Goal: Transaction & Acquisition: Purchase product/service

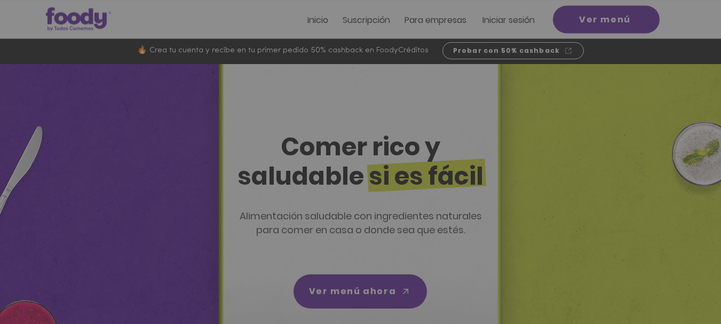
click at [503, 18] on div "Nuevos suscriptores 50% off" at bounding box center [360, 162] width 721 height 324
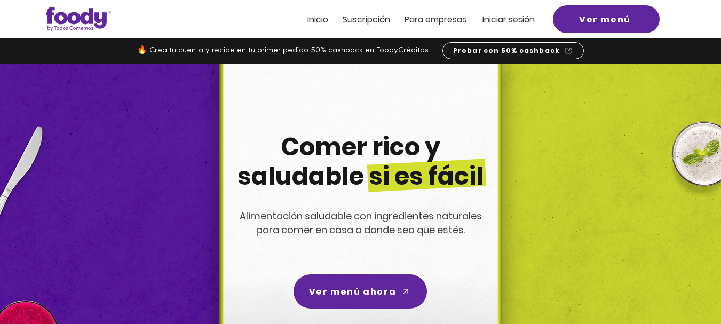
click at [505, 18] on span "Iniciar sesión" at bounding box center [508, 19] width 52 height 12
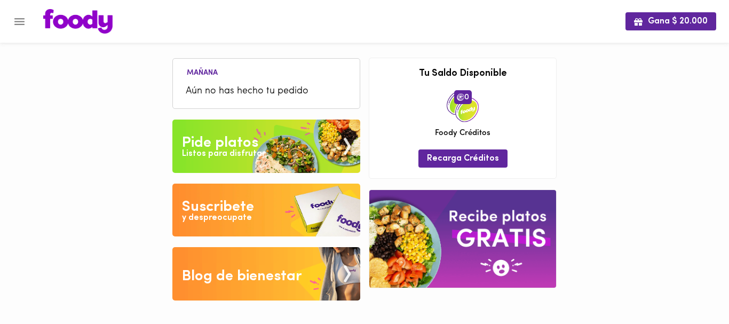
click at [242, 82] on li "Aún no has hecho tu pedido" at bounding box center [266, 91] width 176 height 23
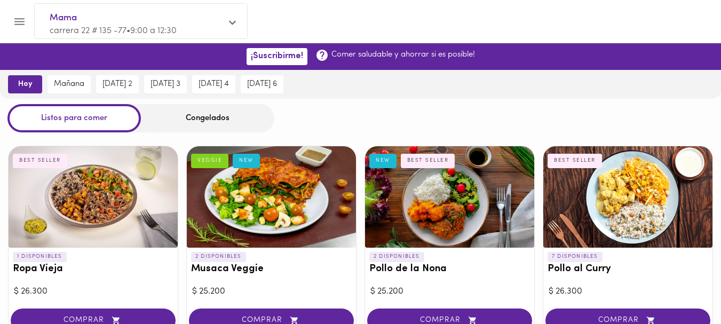
click at [20, 82] on span "hoy" at bounding box center [24, 85] width 19 height 10
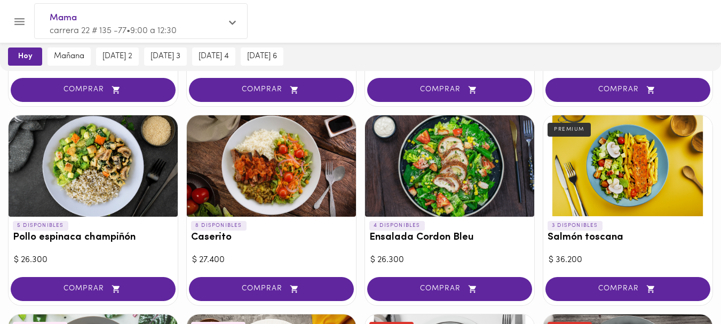
scroll to position [224, 0]
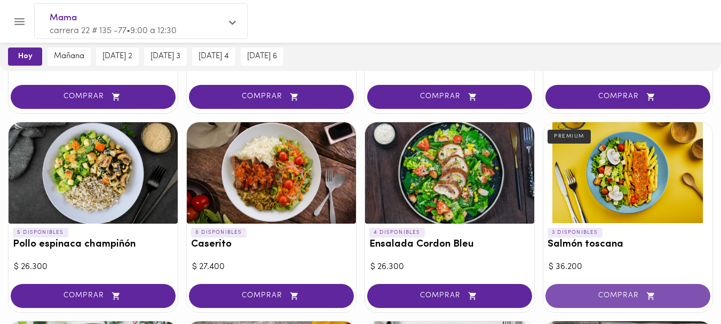
click at [616, 291] on span "COMPRAR" at bounding box center [628, 295] width 138 height 9
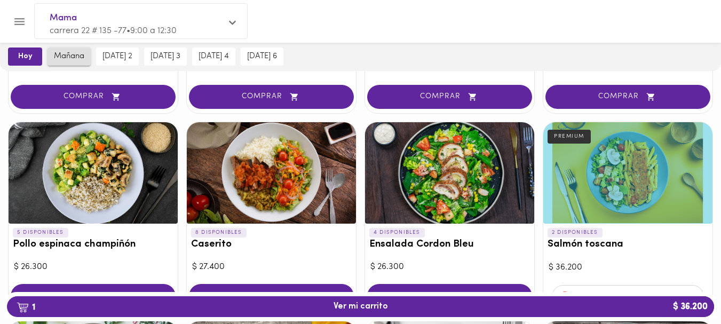
click at [66, 52] on span "mañana" at bounding box center [69, 57] width 30 height 10
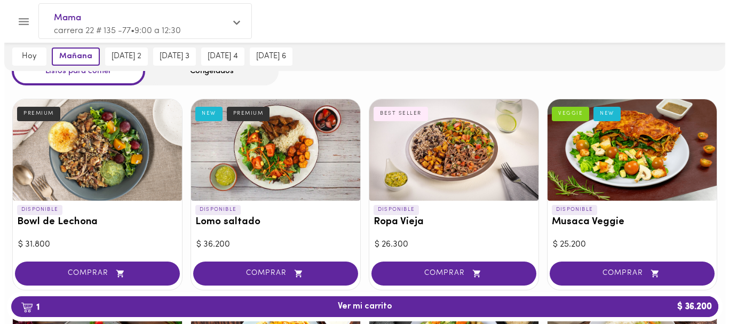
scroll to position [52, 0]
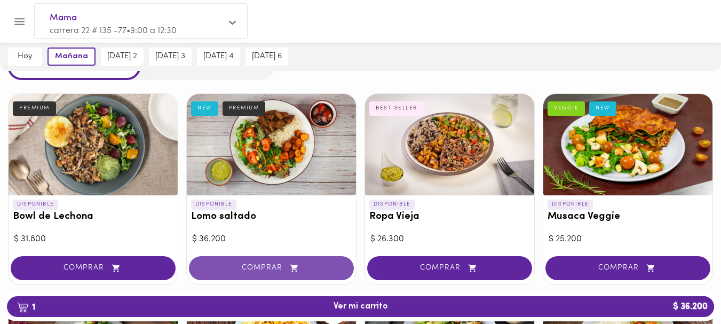
click at [248, 267] on span "COMPRAR" at bounding box center [271, 268] width 138 height 9
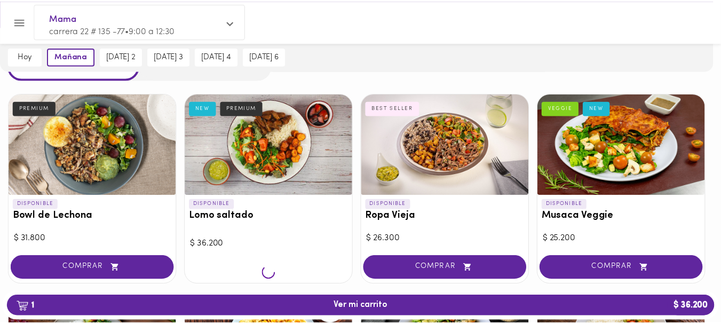
scroll to position [53, 0]
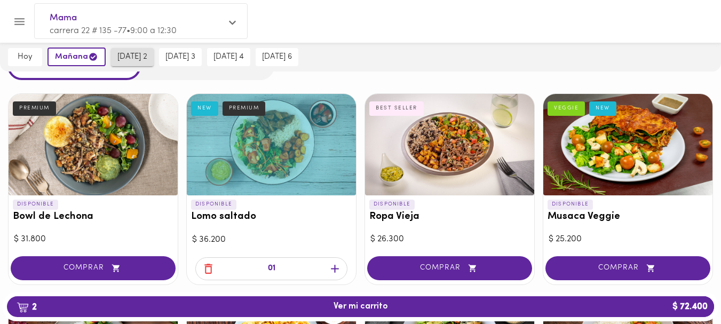
click at [134, 57] on span "jueves 2" at bounding box center [132, 57] width 30 height 10
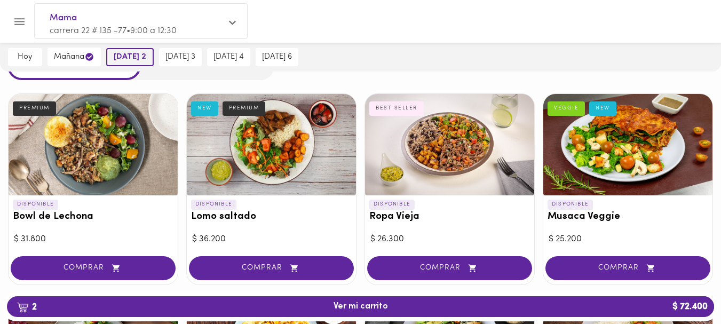
click at [134, 57] on span "jueves 2" at bounding box center [130, 57] width 33 height 10
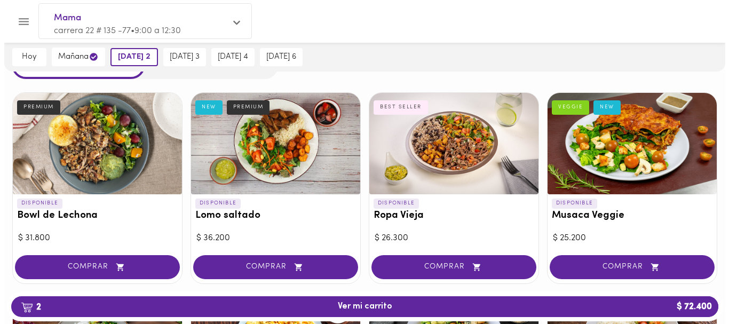
scroll to position [63, 0]
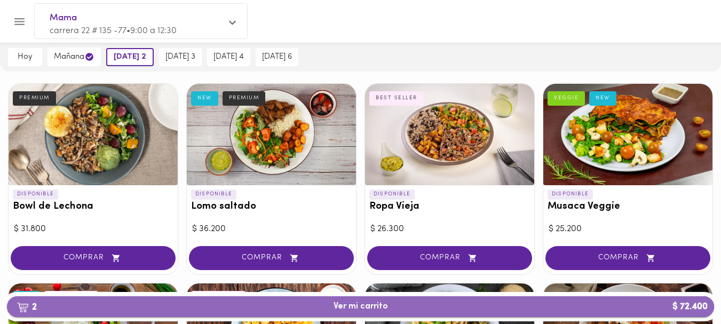
click at [365, 305] on span "2 Ver mi carrito $ 72.400" at bounding box center [361, 307] width 54 height 10
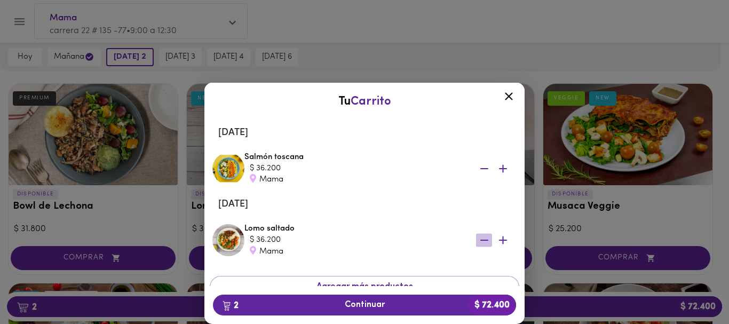
click at [480, 240] on icon "button" at bounding box center [484, 240] width 8 height 1
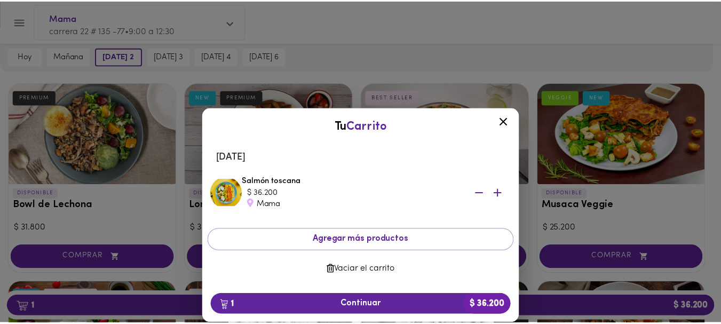
scroll to position [62, 0]
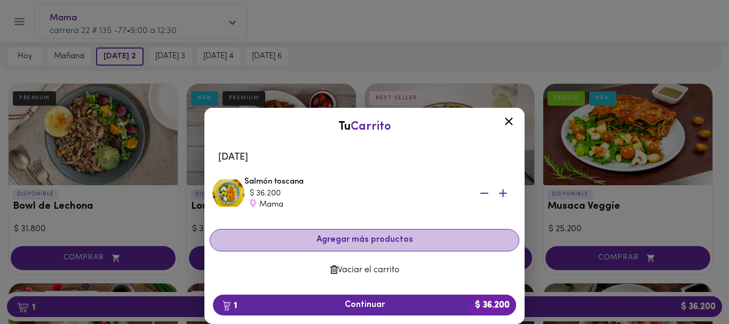
click at [342, 239] on span "Agregar más productos" at bounding box center [364, 240] width 291 height 10
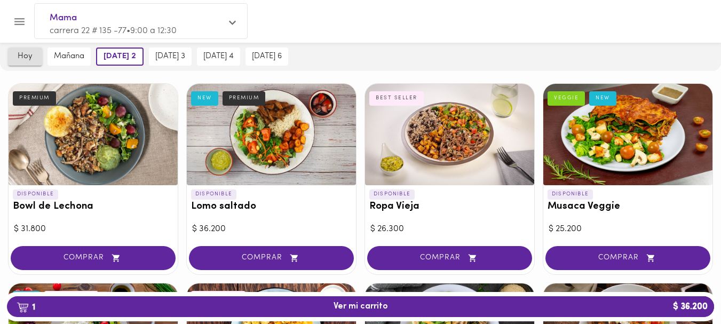
click at [34, 55] on span "hoy" at bounding box center [24, 57] width 21 height 10
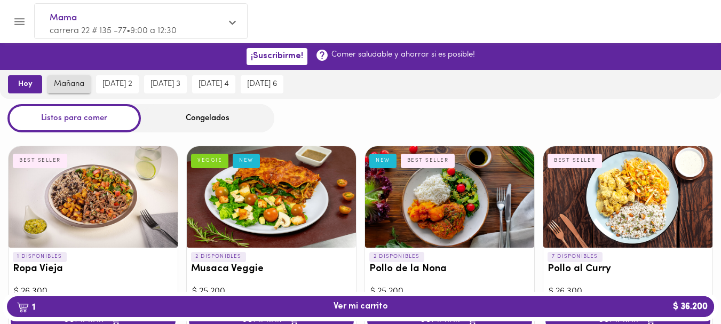
click at [57, 84] on span "mañana" at bounding box center [69, 85] width 30 height 10
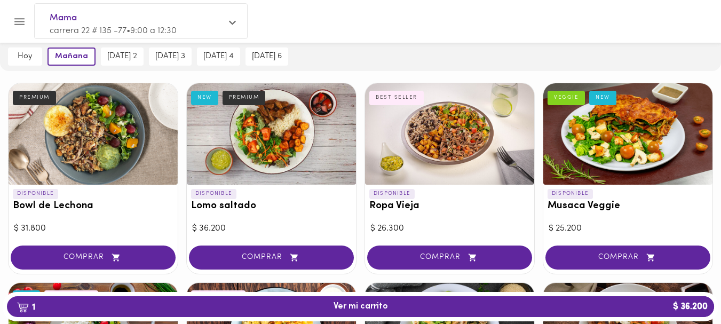
scroll to position [78, 0]
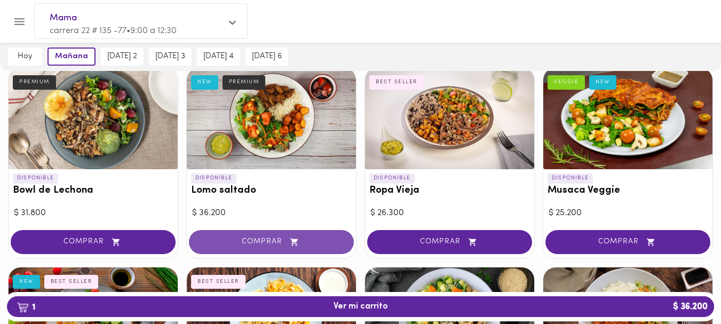
click at [262, 235] on button "COMPRAR" at bounding box center [271, 242] width 165 height 24
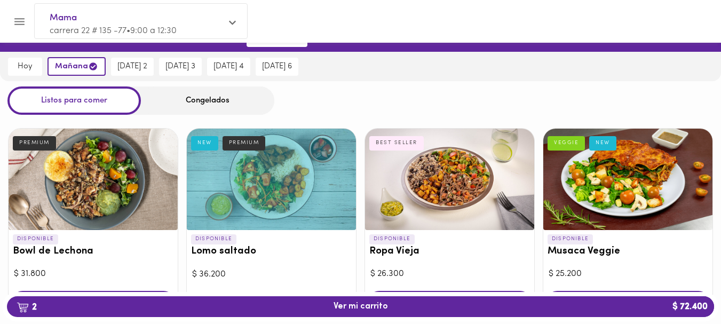
scroll to position [0, 0]
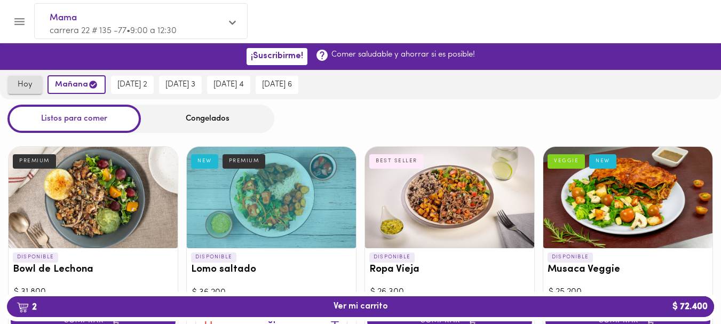
click at [22, 82] on span "hoy" at bounding box center [24, 85] width 21 height 10
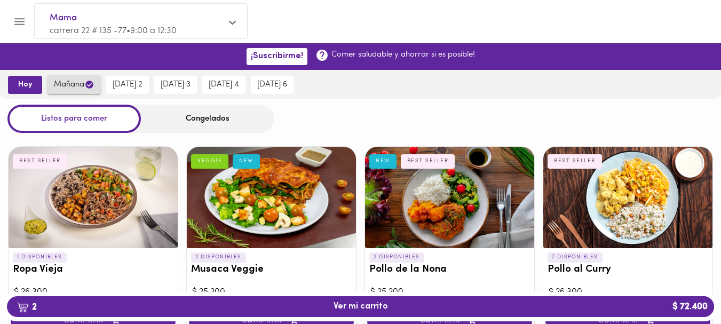
click at [72, 85] on span "mañana" at bounding box center [74, 85] width 41 height 10
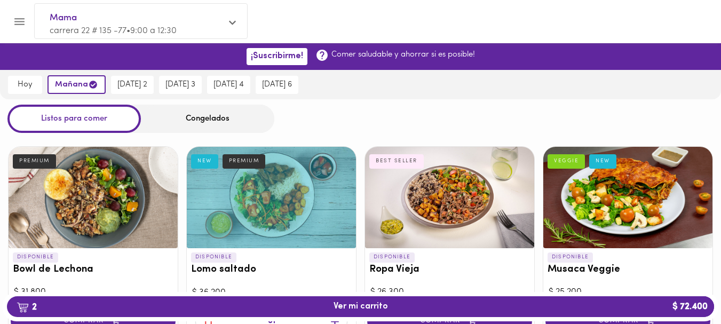
click at [295, 201] on div at bounding box center [271, 197] width 169 height 101
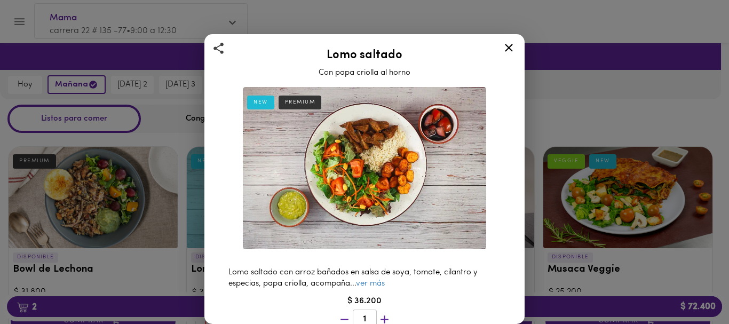
click at [509, 49] on icon at bounding box center [508, 47] width 13 height 13
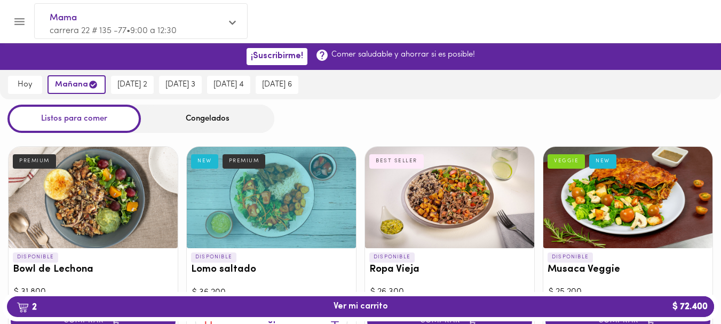
click at [279, 196] on div at bounding box center [271, 197] width 169 height 101
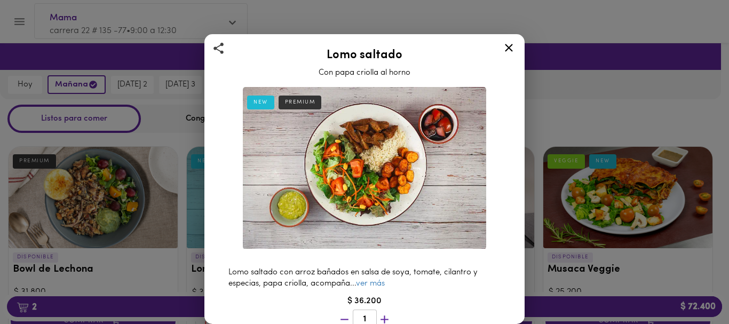
click at [506, 44] on icon at bounding box center [508, 47] width 13 height 13
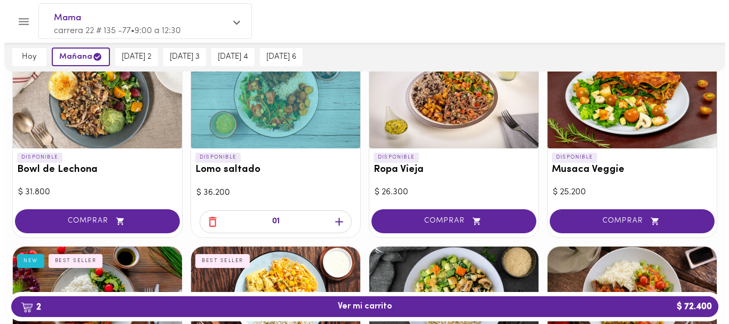
scroll to position [105, 0]
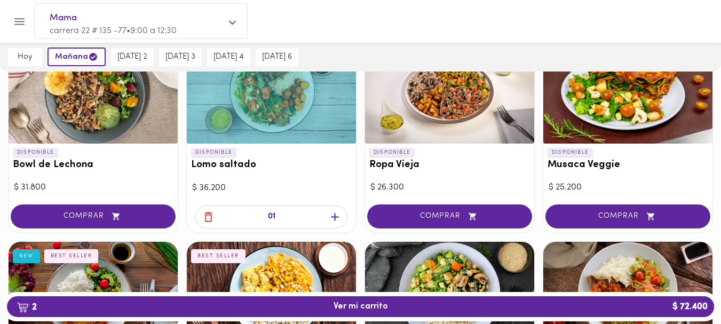
click at [335, 216] on icon "button" at bounding box center [335, 217] width 8 height 8
click at [202, 217] on icon "button" at bounding box center [208, 216] width 13 height 13
click at [344, 303] on span "2 Ver mi carrito $ 72.400" at bounding box center [361, 307] width 54 height 10
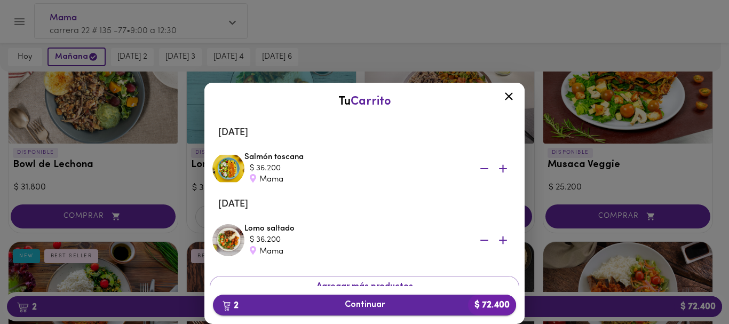
click at [351, 302] on span "2 Continuar $ 72.400" at bounding box center [364, 305] width 286 height 10
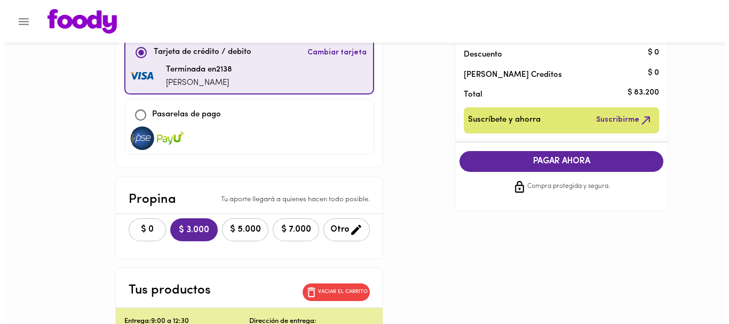
scroll to position [122, 0]
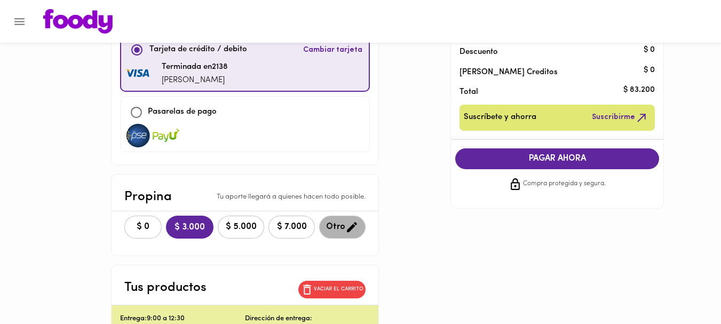
click at [336, 220] on span "Otro" at bounding box center [342, 226] width 33 height 13
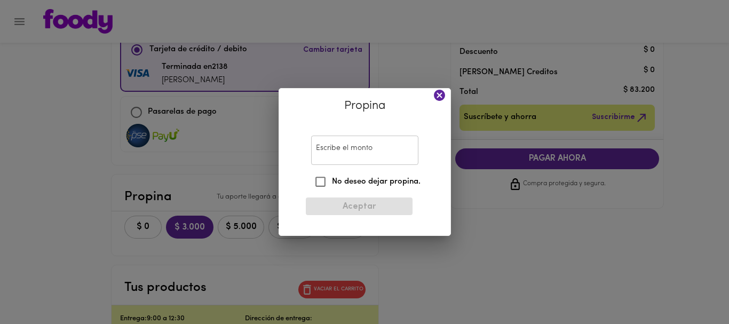
click at [337, 148] on input "Escribe el monto" at bounding box center [364, 150] width 107 height 29
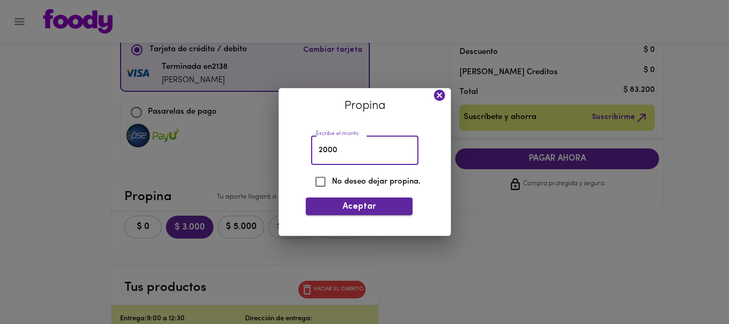
type input "2000"
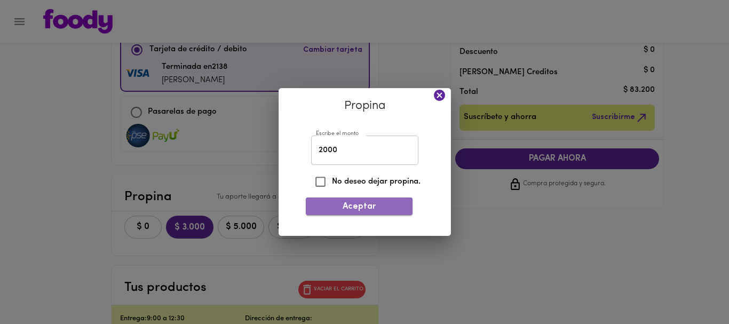
click at [354, 206] on span "Aceptar" at bounding box center [359, 207] width 90 height 10
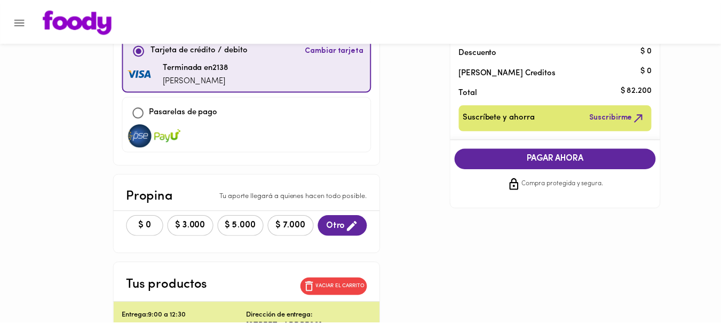
scroll to position [122, 0]
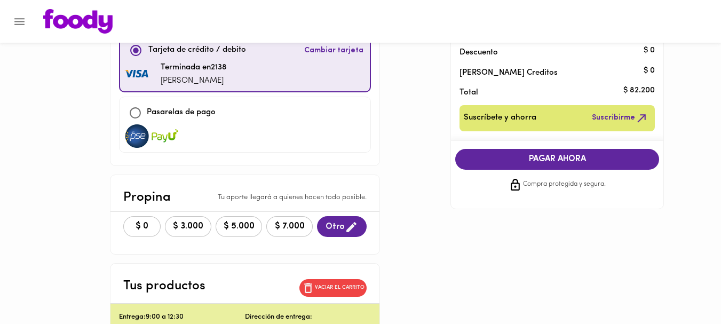
click at [341, 220] on span "Otro" at bounding box center [342, 226] width 33 height 13
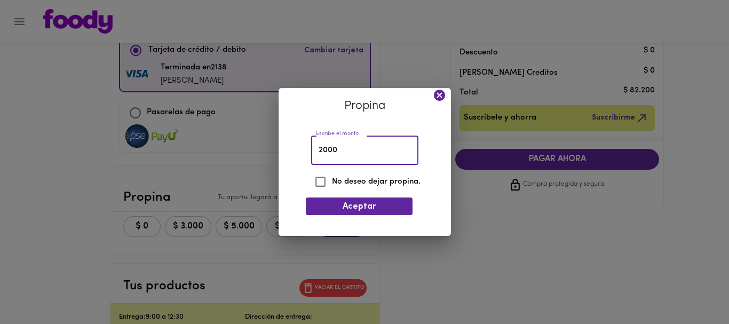
drag, startPoint x: 341, startPoint y: 149, endPoint x: 314, endPoint y: 148, distance: 26.7
click at [314, 148] on input "2000" at bounding box center [364, 150] width 107 height 29
type input "1800"
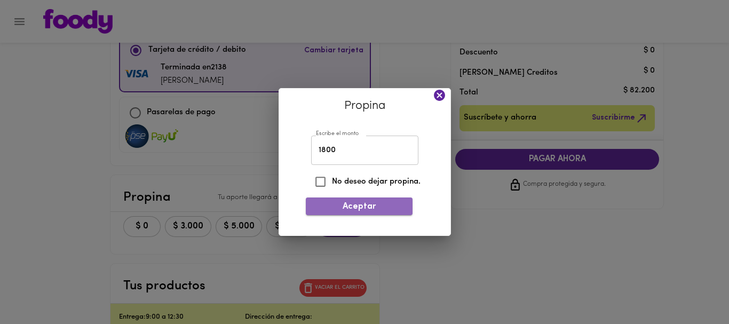
click at [361, 203] on span "Aceptar" at bounding box center [359, 207] width 90 height 10
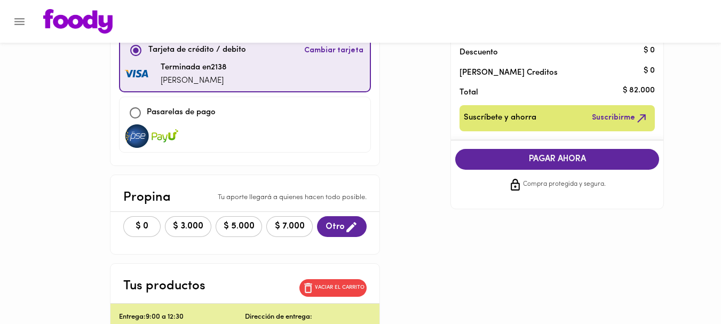
click at [542, 156] on span "PAGAR AHORA" at bounding box center [557, 159] width 183 height 10
